Goal: Check status: Check status

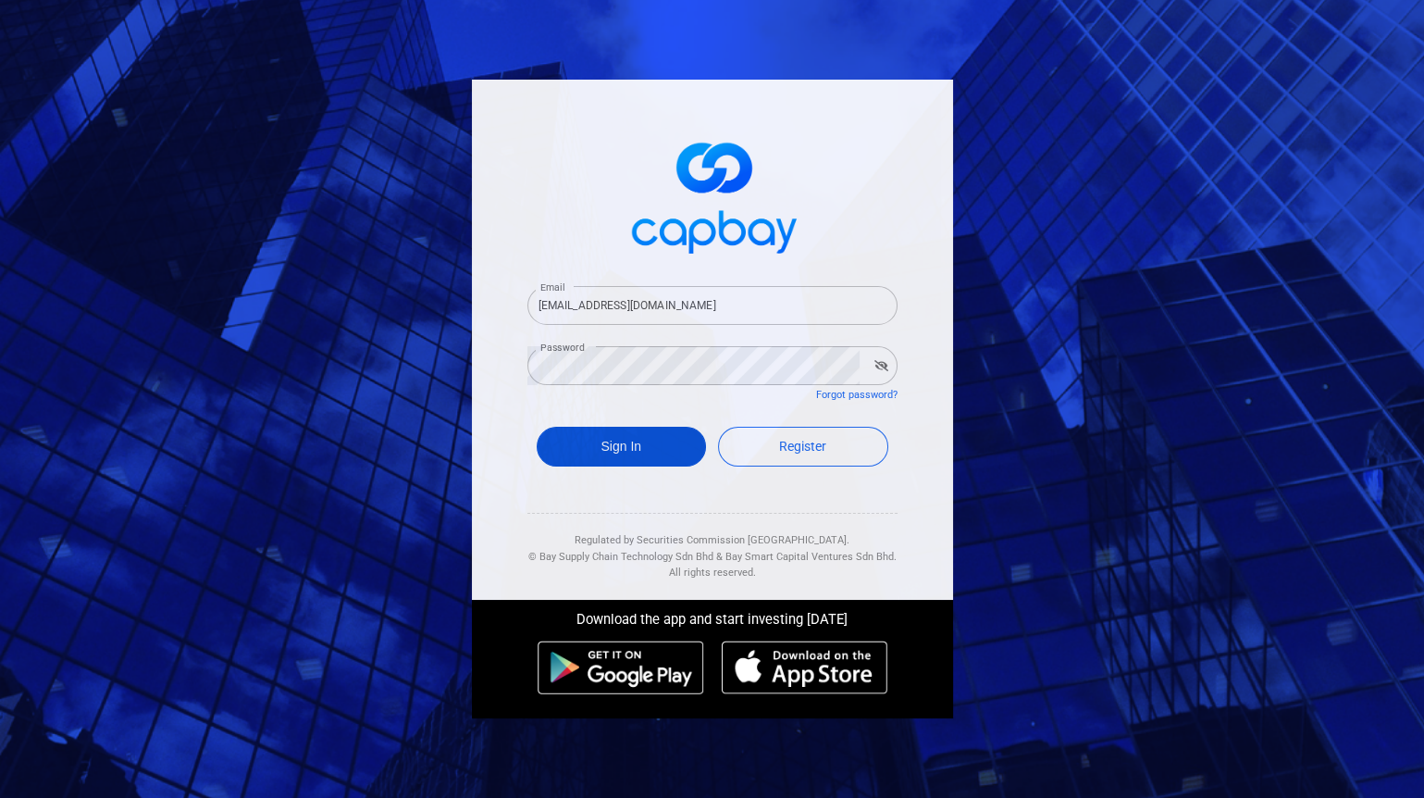
click at [630, 440] on button "Sign In" at bounding box center [622, 447] width 170 height 40
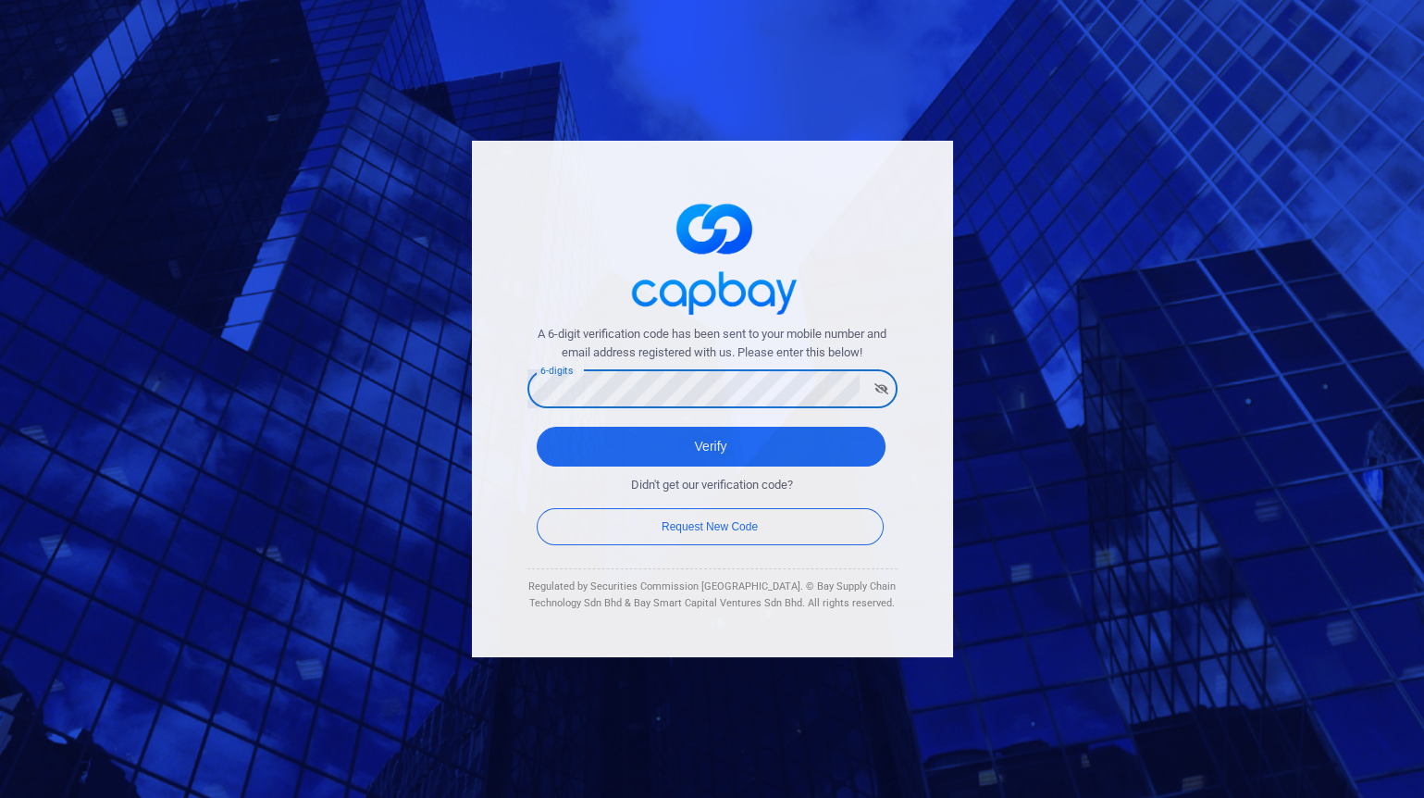
click at [537, 427] on button "Verify" at bounding box center [711, 447] width 349 height 40
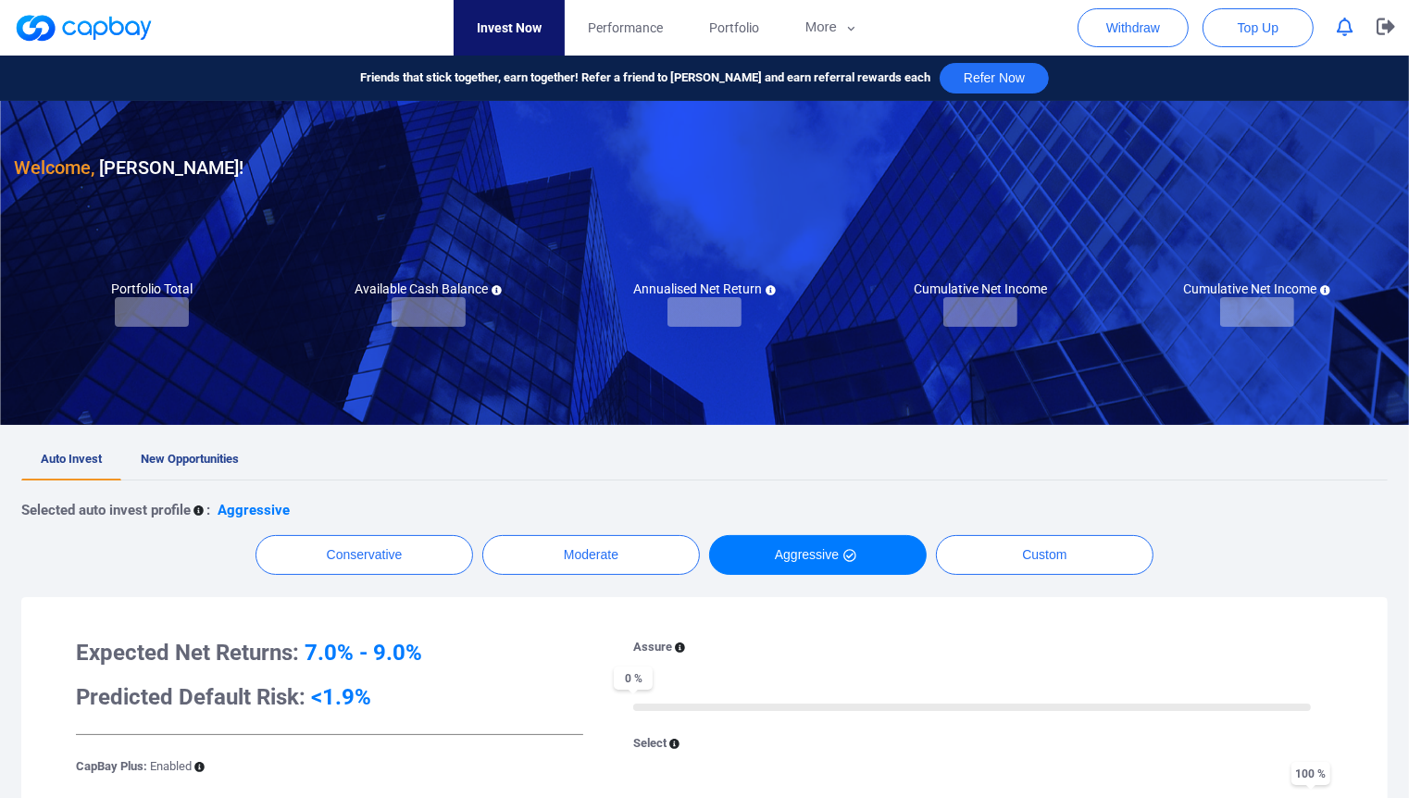
checkbox input "true"
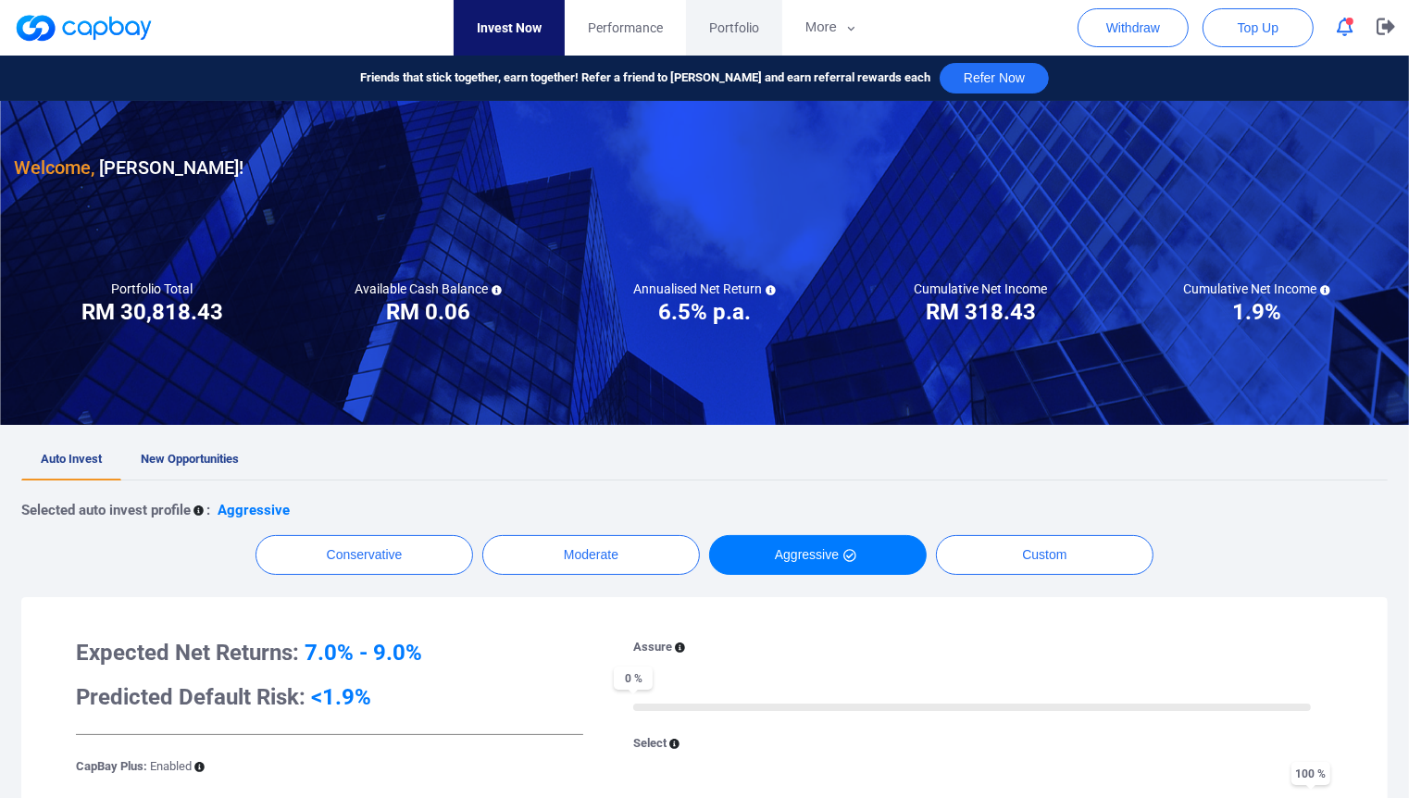
click at [718, 38] on link "Portfolio" at bounding box center [734, 28] width 96 height 56
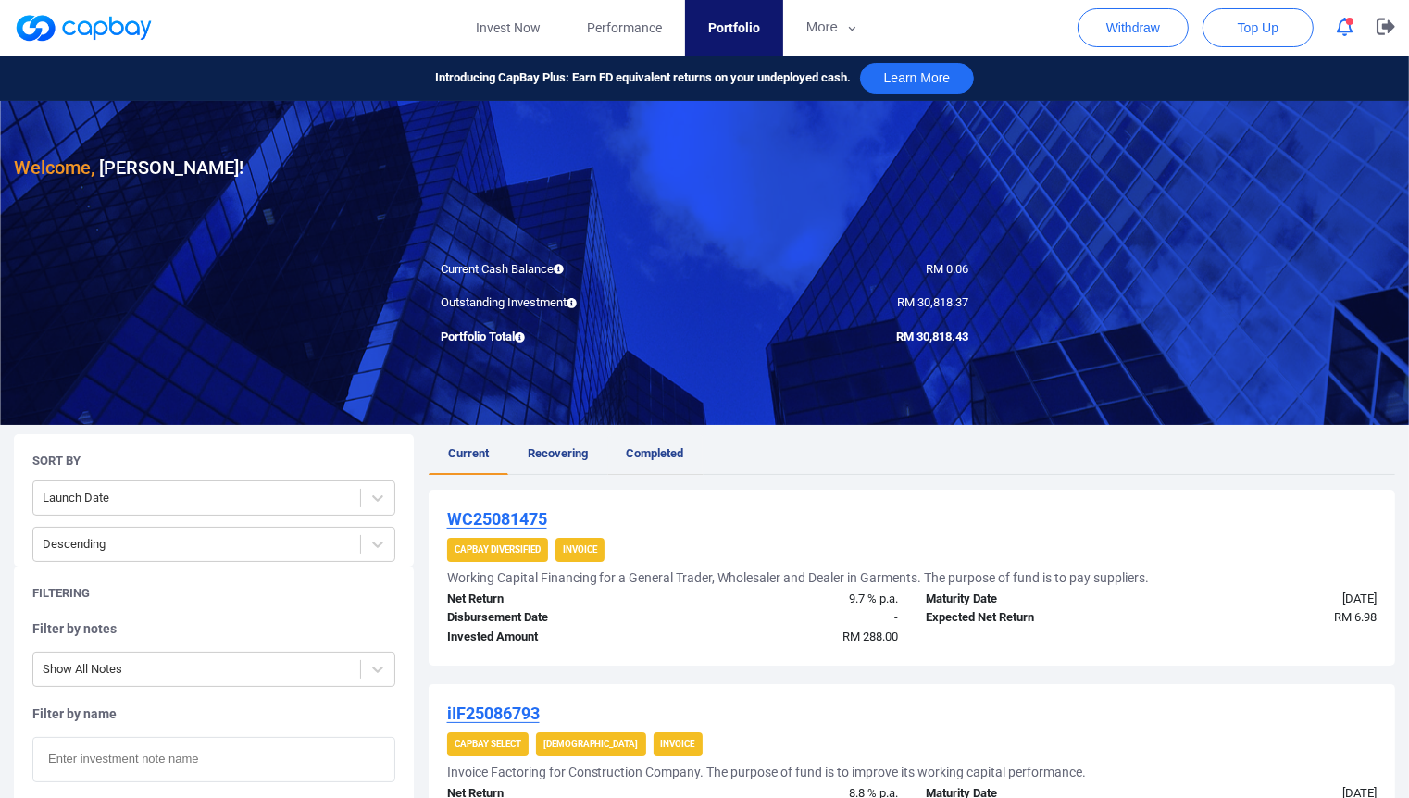
click at [639, 440] on link "Completed" at bounding box center [655, 454] width 96 height 41
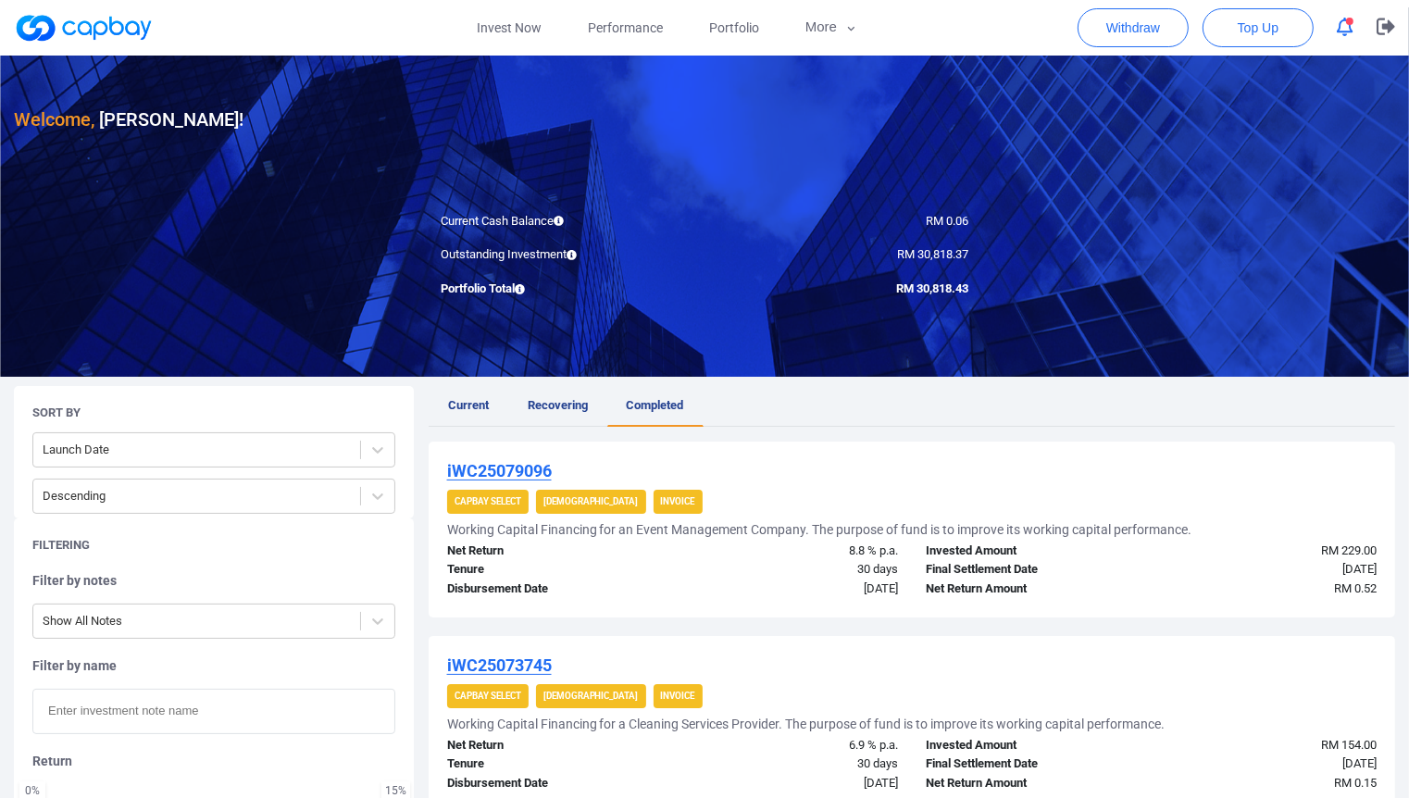
scroll to position [103, 0]
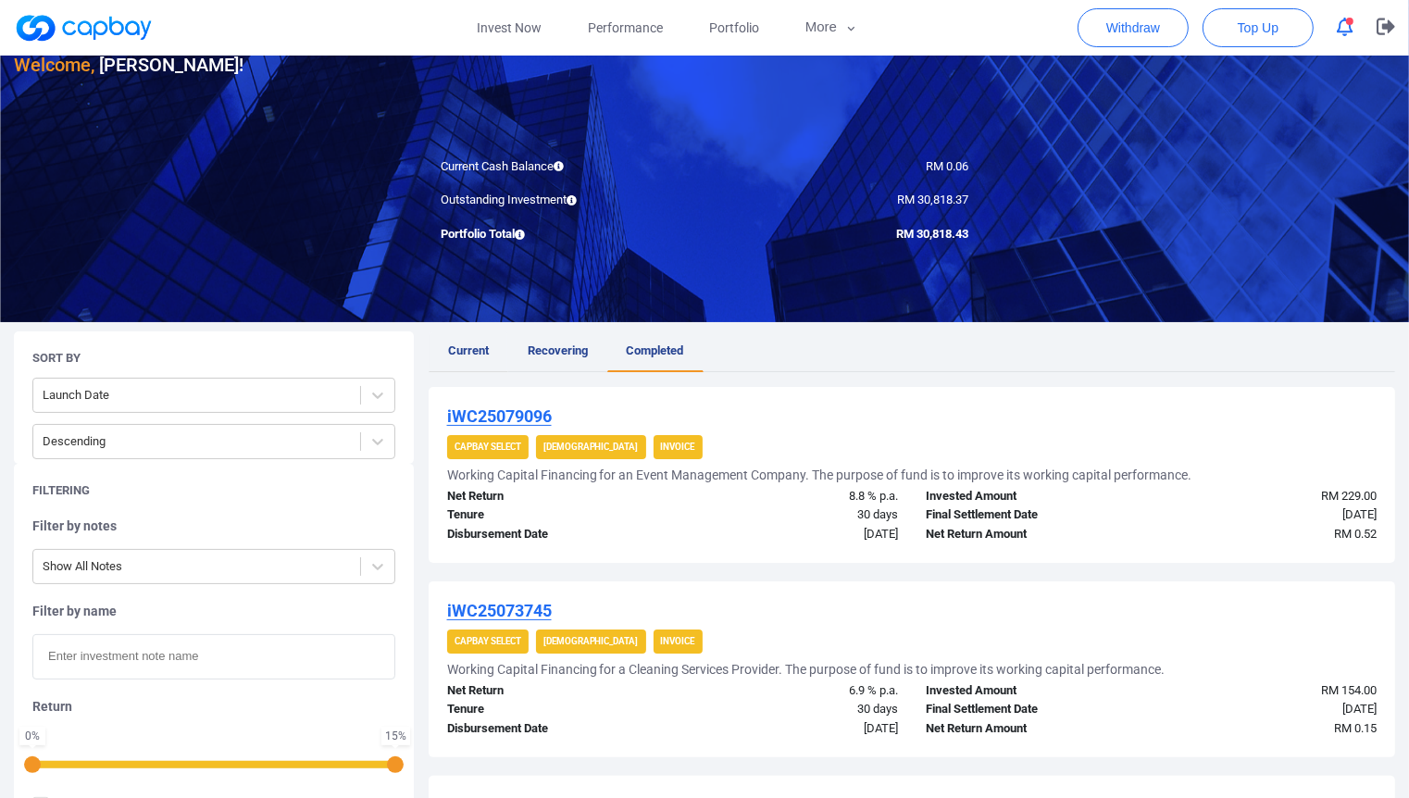
click at [489, 352] on link "Current" at bounding box center [468, 351] width 80 height 41
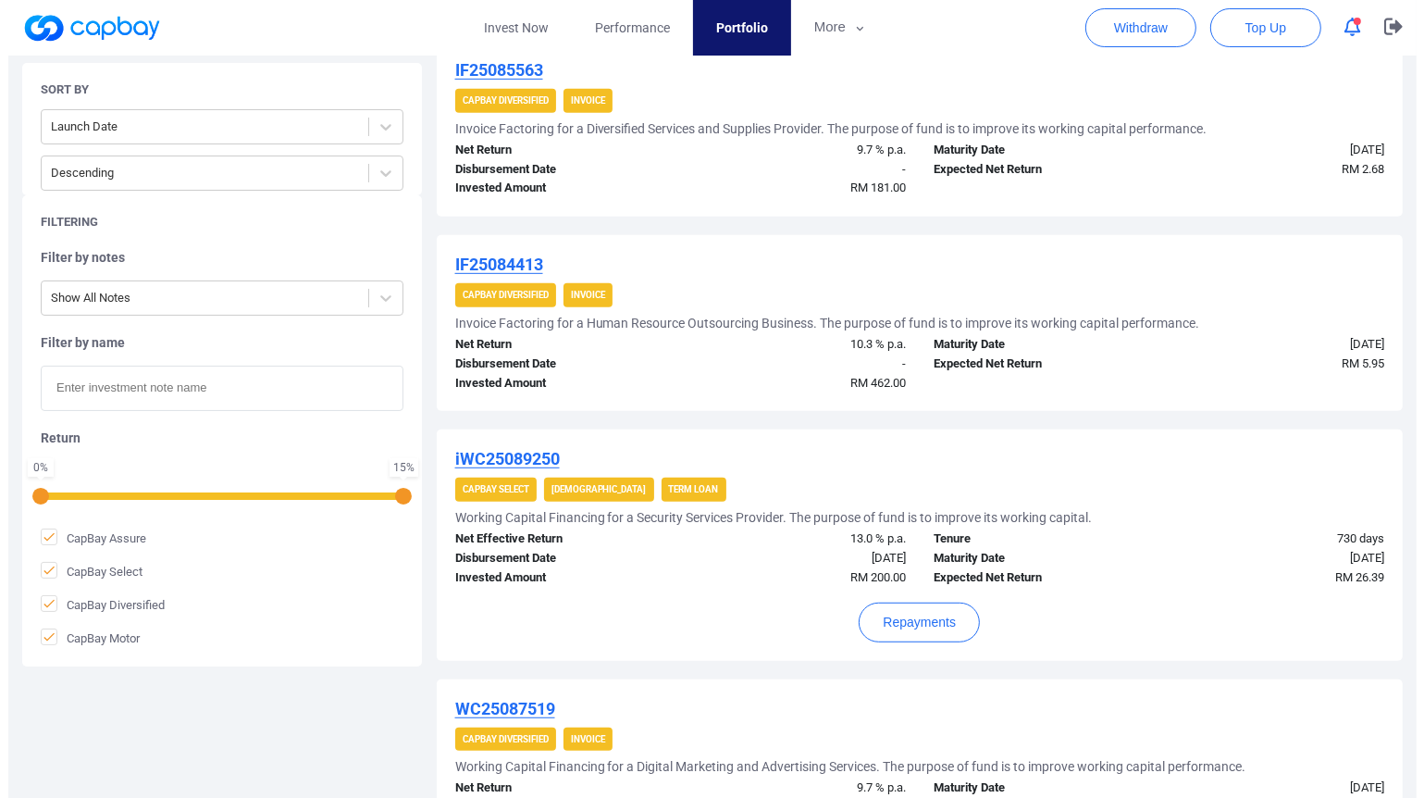
scroll to position [925, 0]
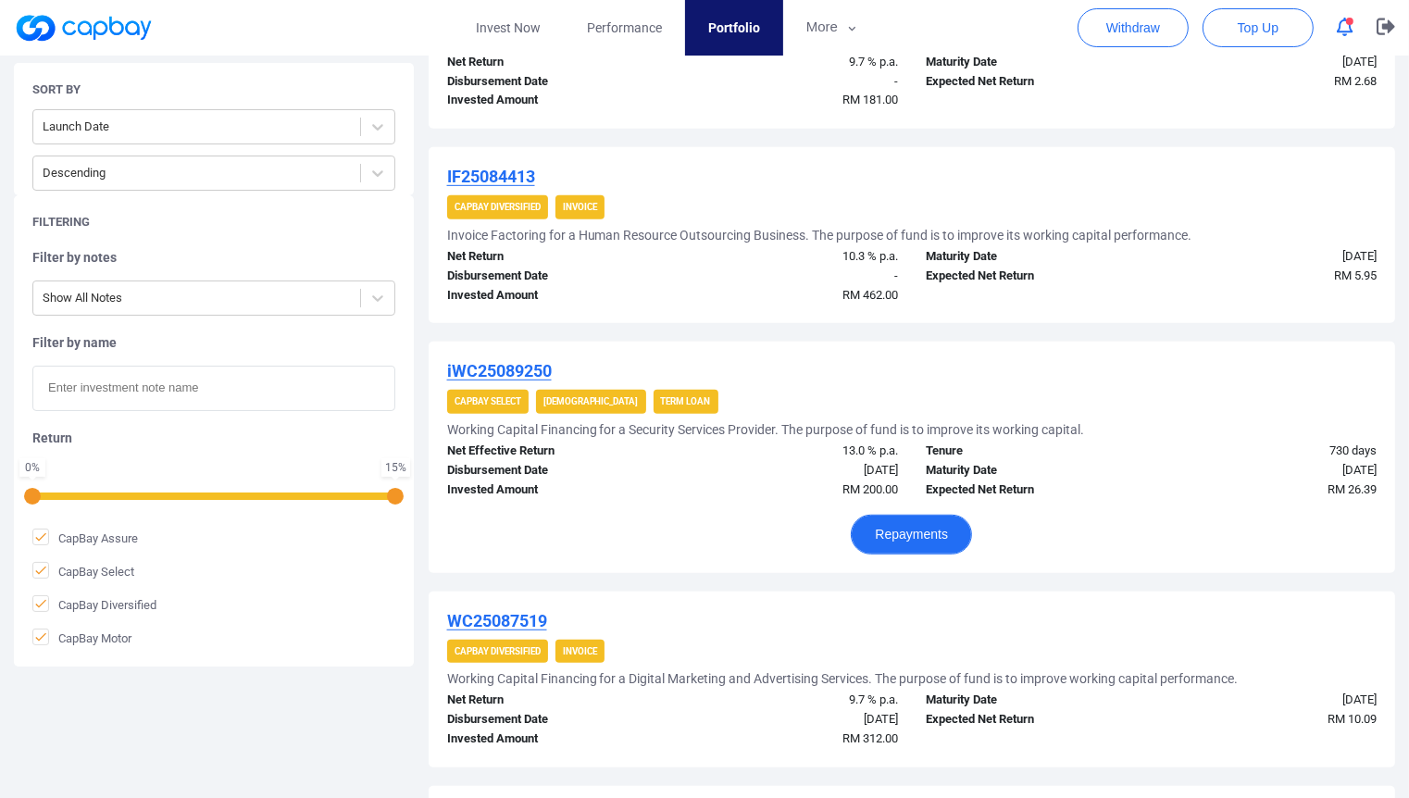
click at [888, 544] on button "Repayments" at bounding box center [910, 535] width 121 height 40
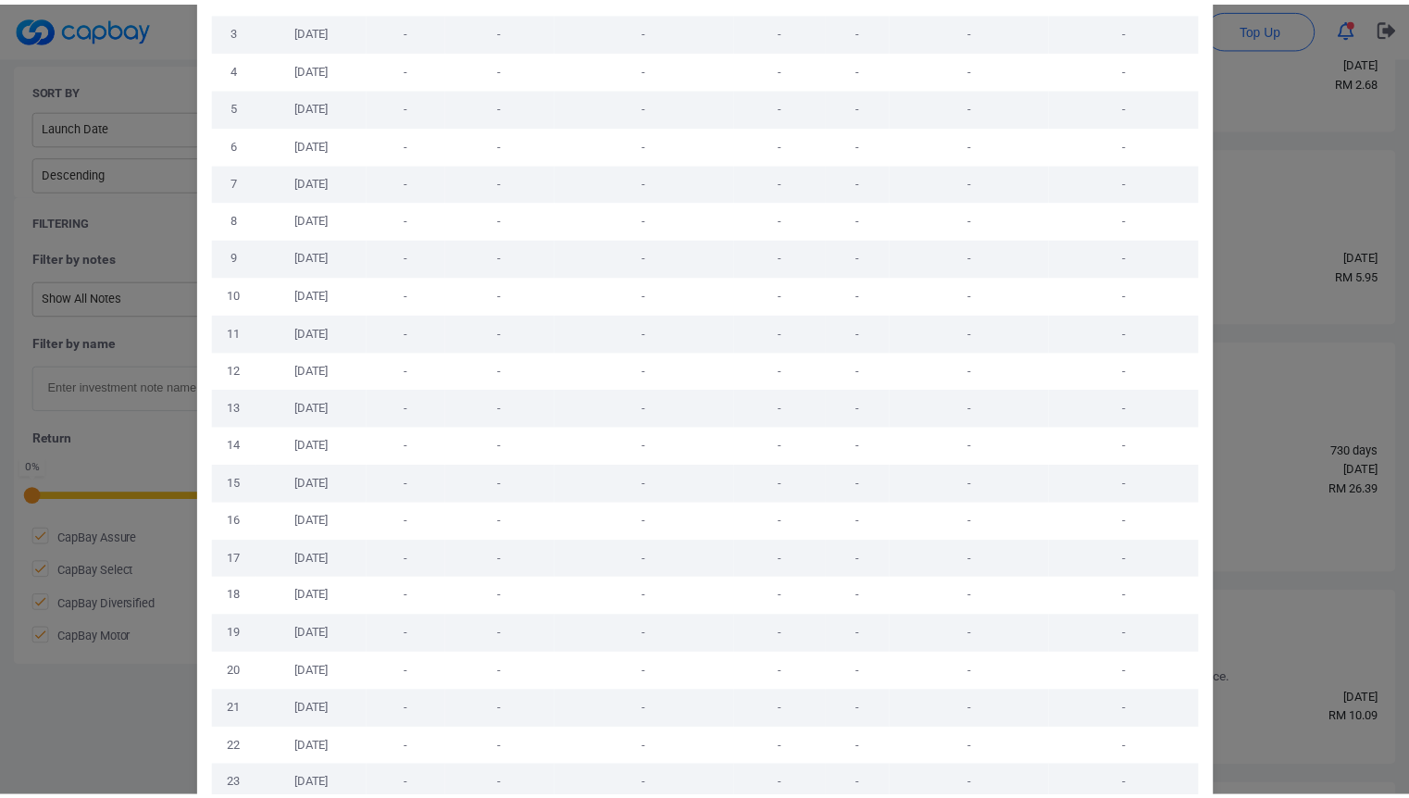
scroll to position [334, 0]
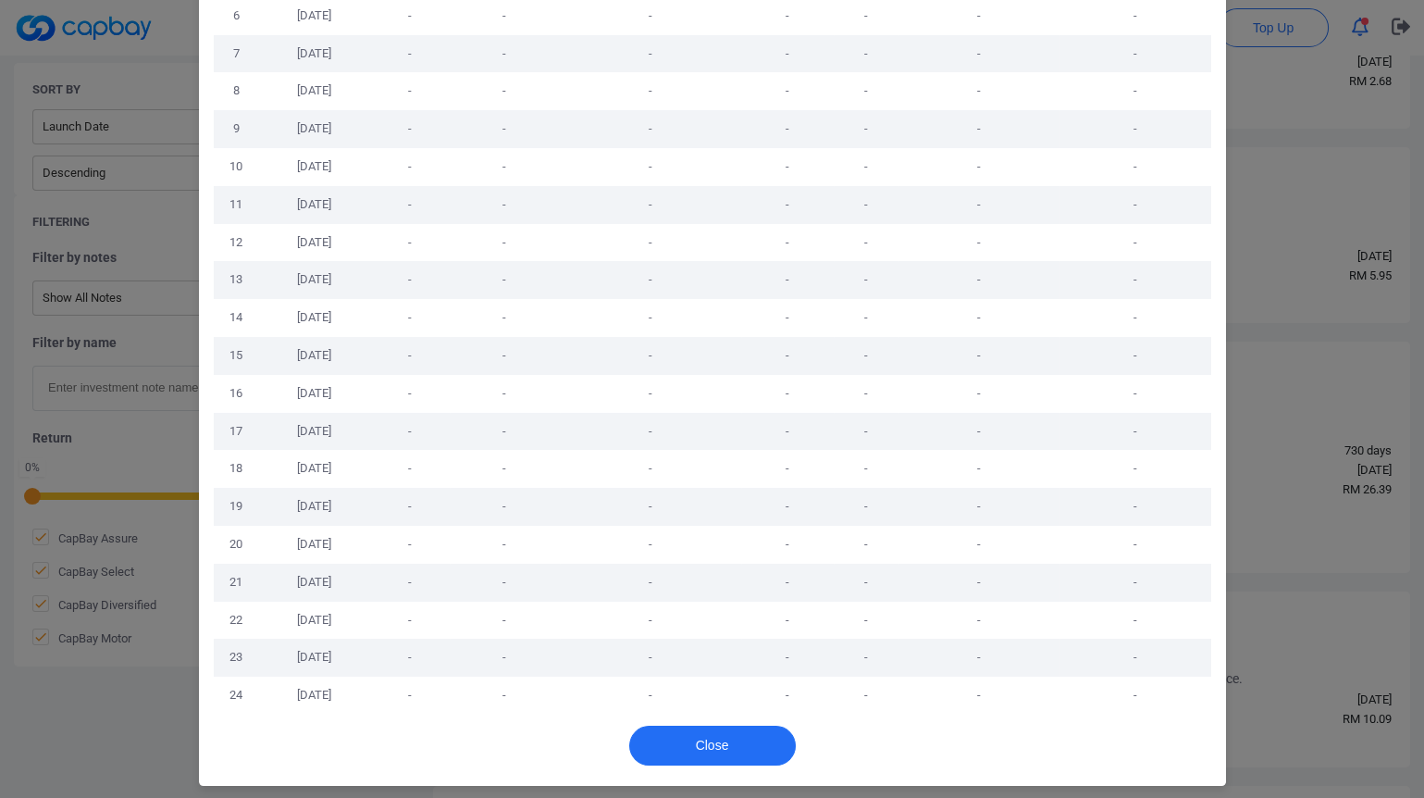
click at [704, 775] on div "Close" at bounding box center [712, 749] width 1027 height 71
click at [714, 756] on button "Close" at bounding box center [712, 746] width 167 height 40
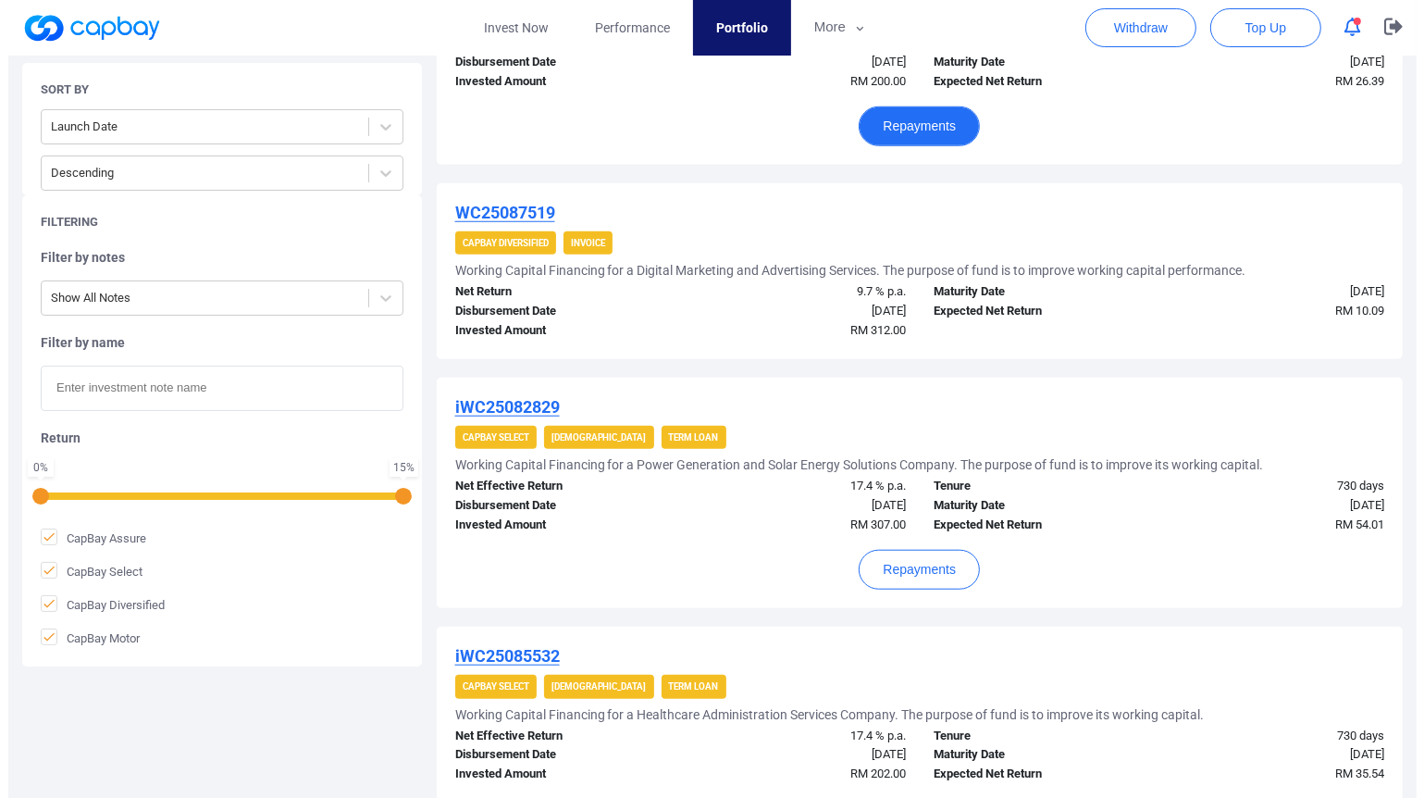
scroll to position [1336, 0]
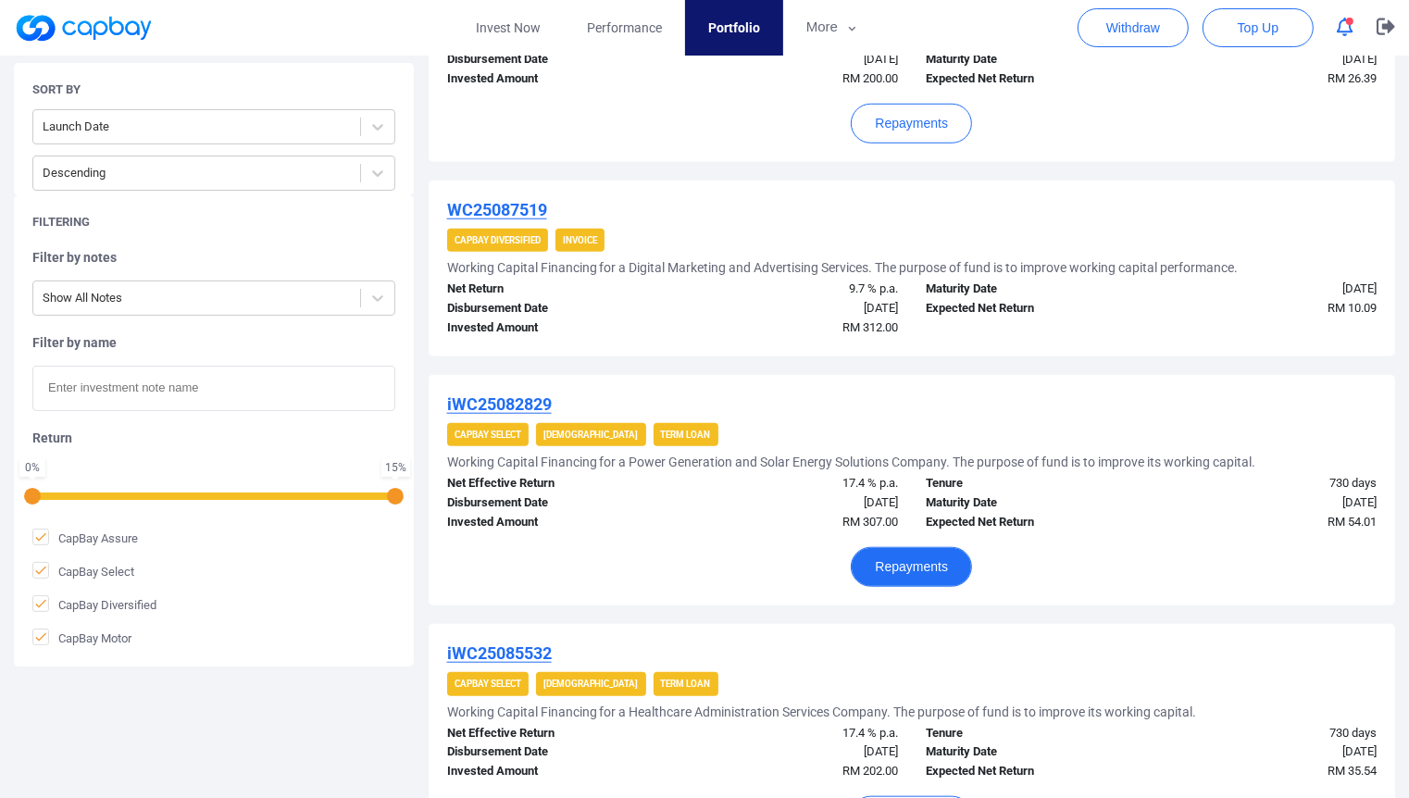
click at [944, 560] on button "Repayments" at bounding box center [910, 567] width 121 height 40
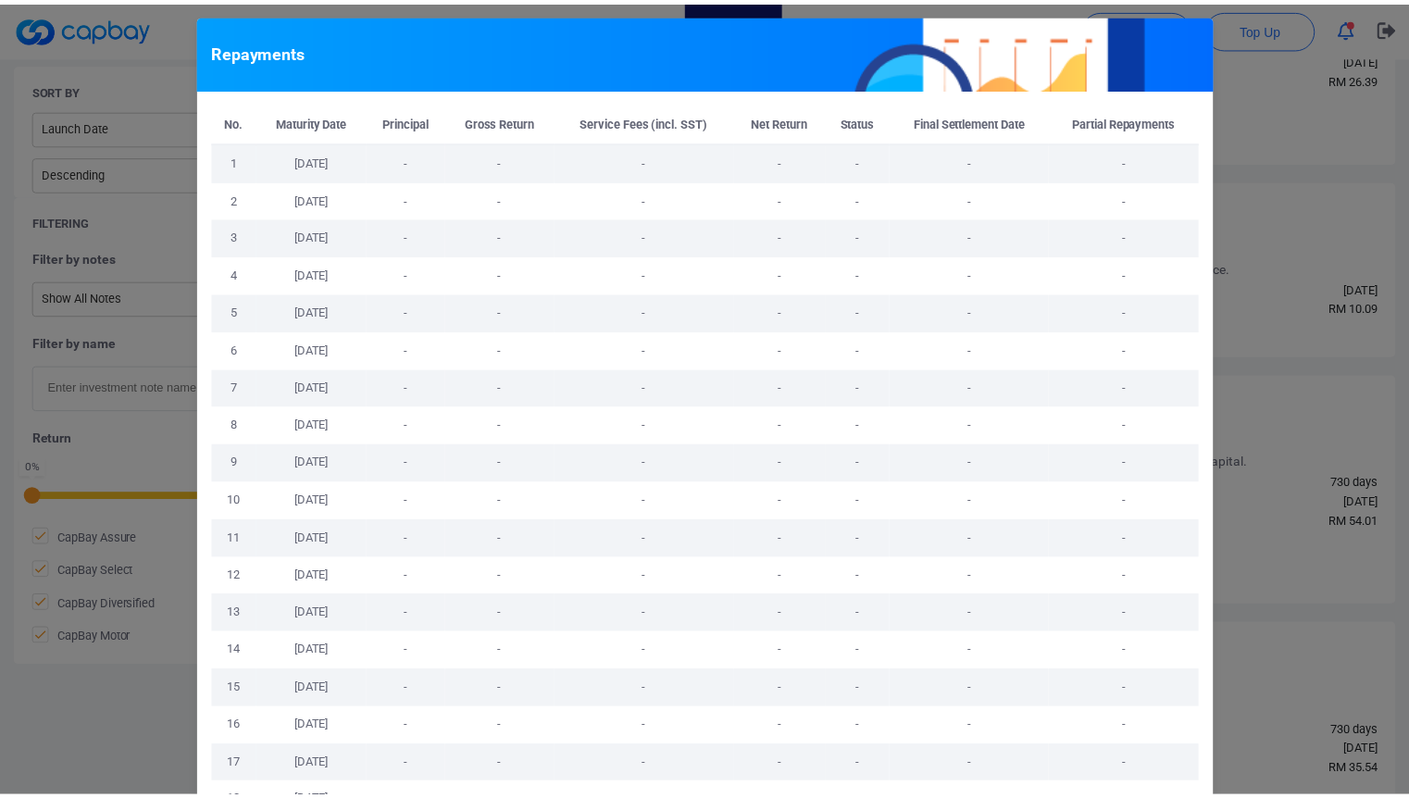
scroll to position [334, 0]
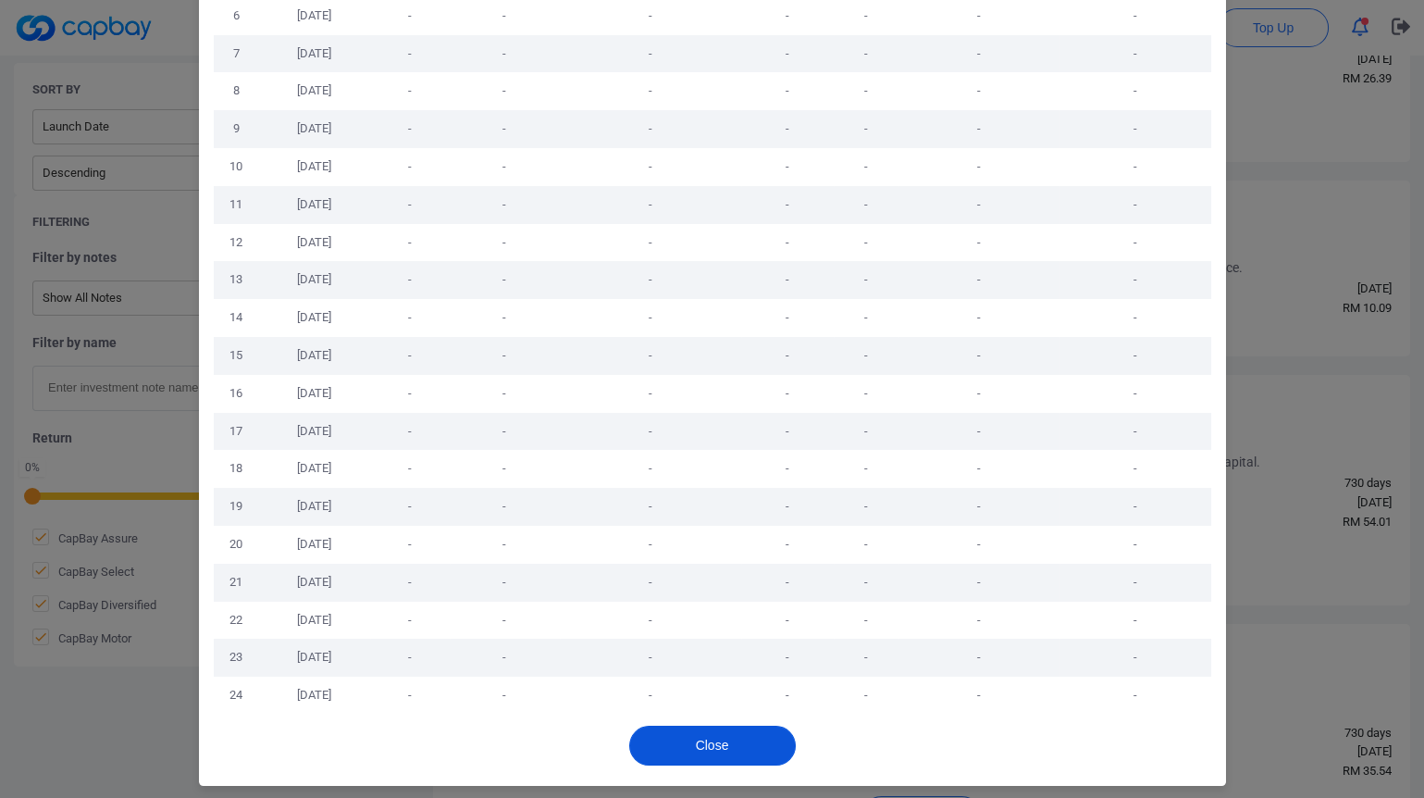
drag, startPoint x: 721, startPoint y: 735, endPoint x: 292, endPoint y: 766, distance: 430.6
click at [722, 736] on button "Close" at bounding box center [712, 746] width 167 height 40
